Goal: Information Seeking & Learning: Compare options

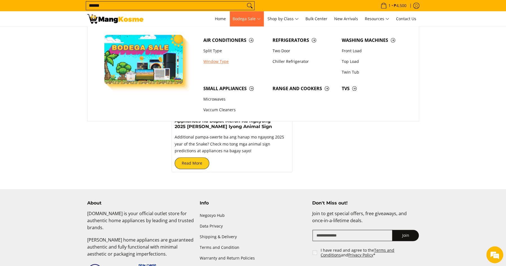
click at [221, 61] on link "Window Type" at bounding box center [234, 61] width 69 height 11
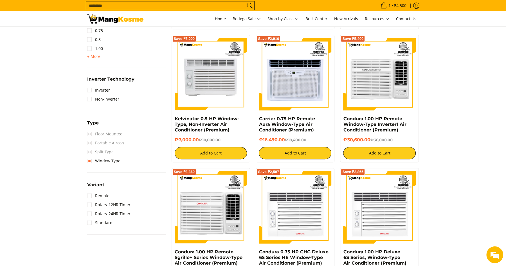
scroll to position [366, 0]
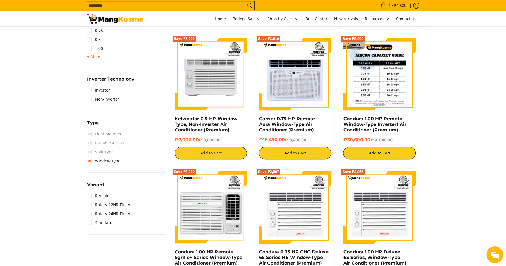
click at [378, 82] on img at bounding box center [379, 74] width 73 height 73
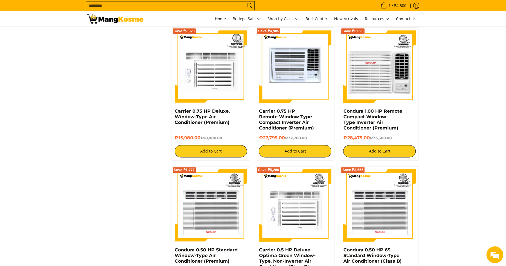
scroll to position [645, 0]
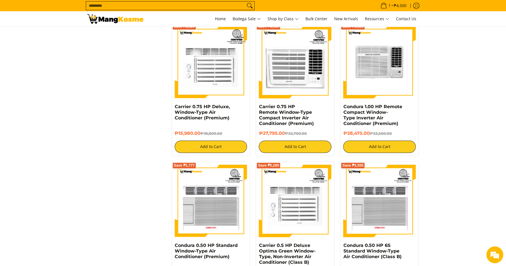
click at [385, 80] on img at bounding box center [379, 62] width 73 height 71
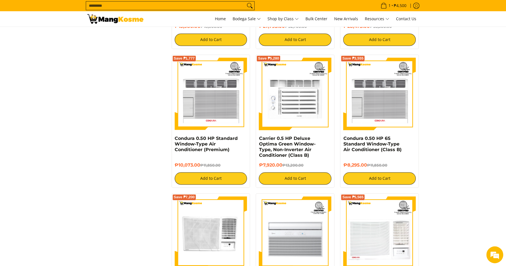
scroll to position [846, 0]
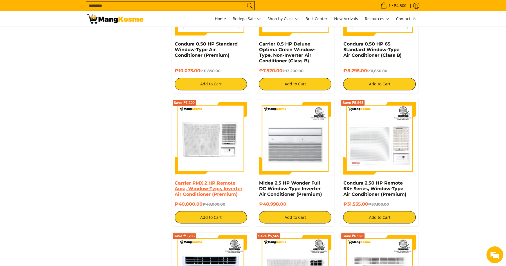
click at [189, 181] on link "Carrier PMX 2 HP Remote Aura, Window-Type, Inverter Air Conditioner (Premium)" at bounding box center [209, 188] width 68 height 17
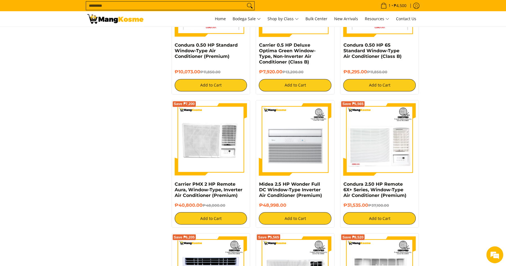
scroll to position [846, 0]
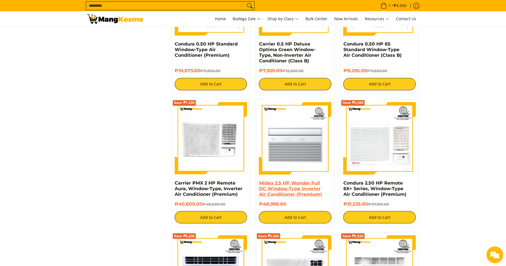
click at [302, 187] on link "Midea 2.5 HP Wonder Full DC Window-Type Inverter Air Conditioner (Premium)" at bounding box center [290, 188] width 63 height 17
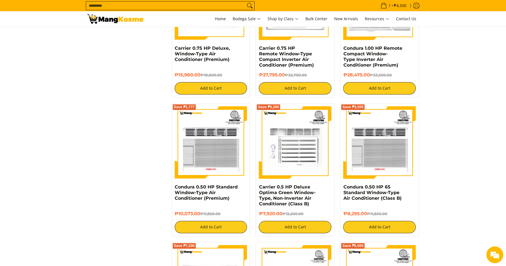
scroll to position [638, 0]
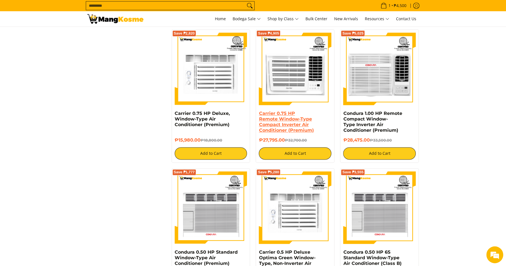
click at [279, 124] on link "Carrier 0.75 HP Remote Window-Type Compact Inverter Air Conditioner (Premium)" at bounding box center [286, 122] width 55 height 22
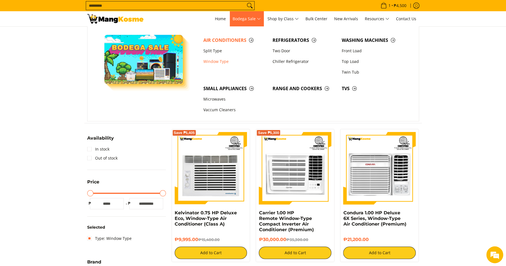
click at [258, 17] on span "Bodega Sale" at bounding box center [246, 18] width 28 height 7
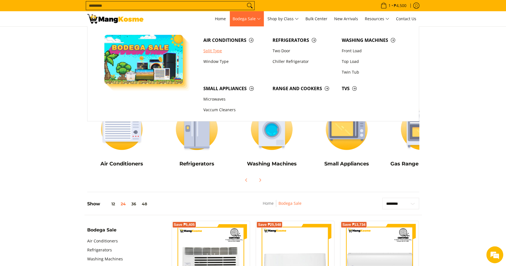
click at [215, 52] on link "Split Type" at bounding box center [234, 51] width 69 height 11
